Goal: Task Accomplishment & Management: Manage account settings

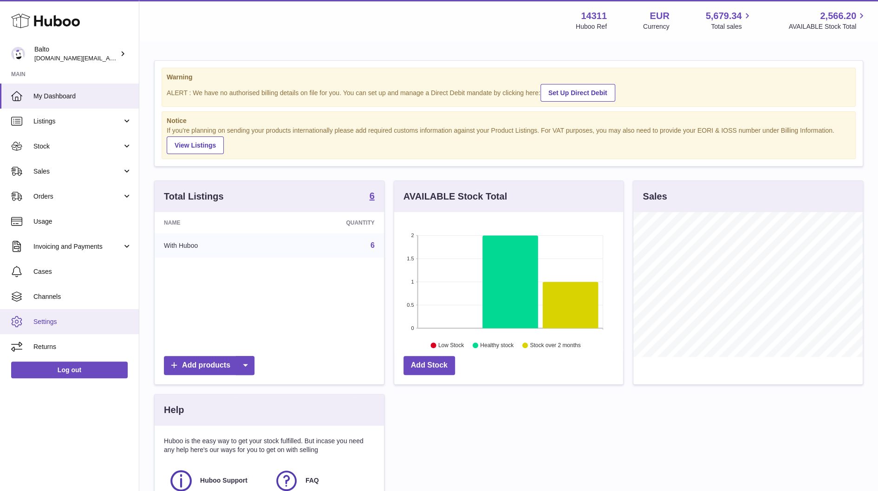
click at [40, 318] on span "Settings" at bounding box center [82, 322] width 98 height 9
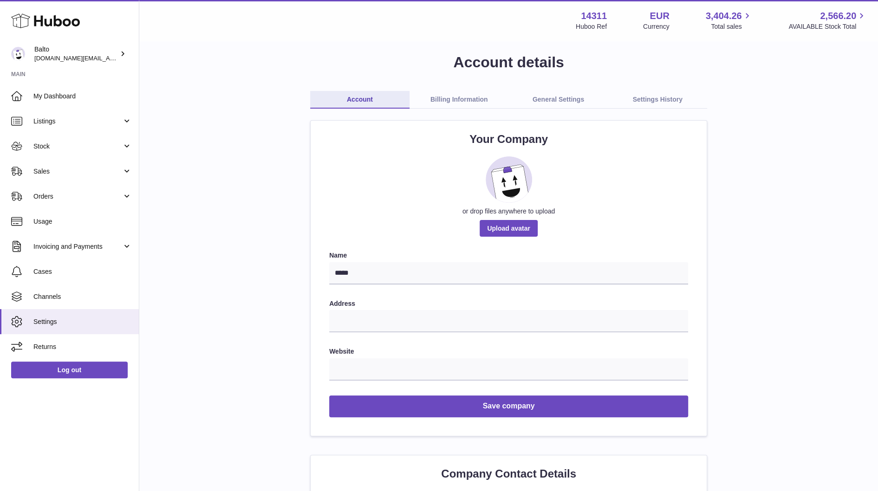
scroll to position [8, 0]
click at [57, 218] on span "Usage" at bounding box center [82, 221] width 98 height 9
